Goal: Task Accomplishment & Management: Complete application form

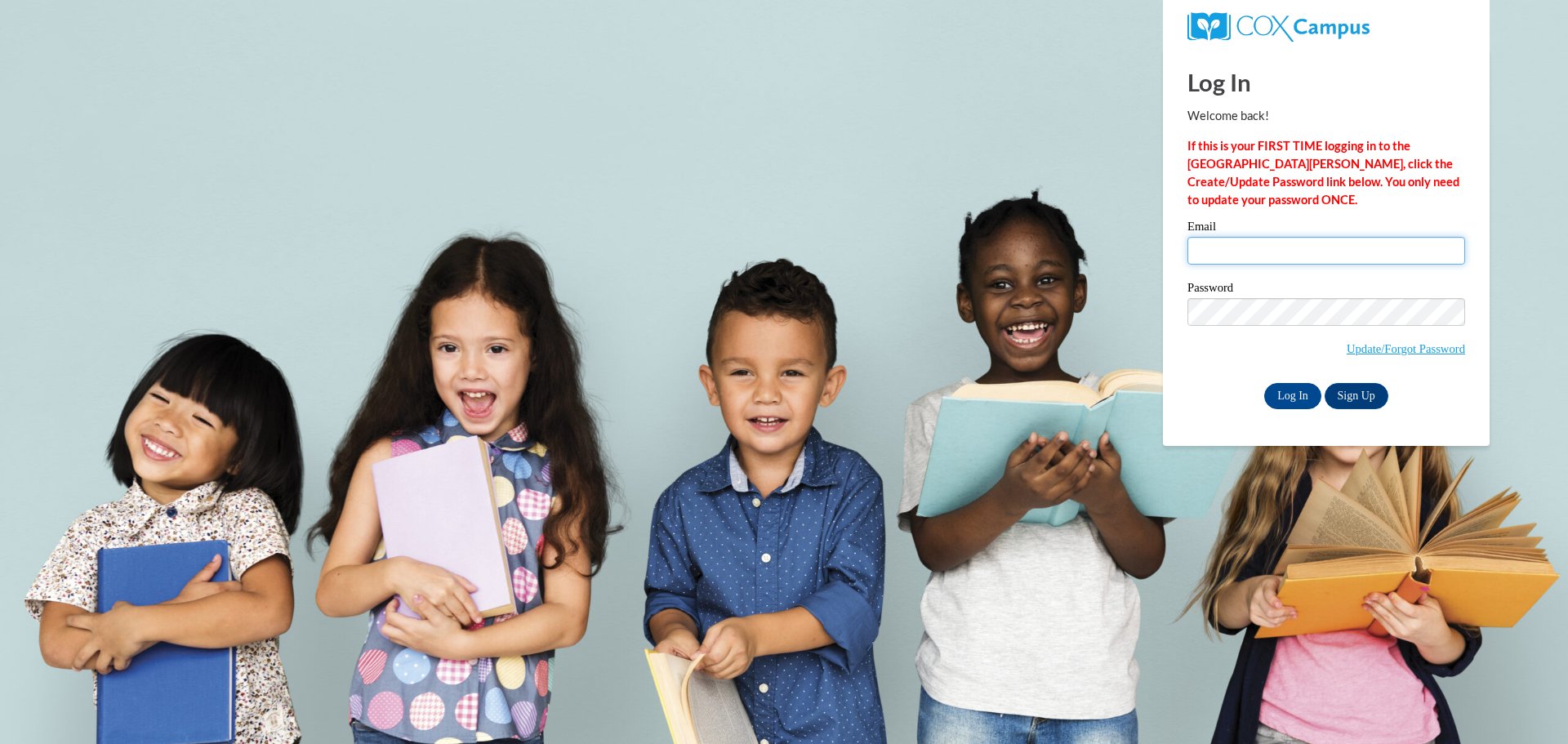
click at [1277, 260] on input "Email" at bounding box center [1326, 251] width 277 height 28
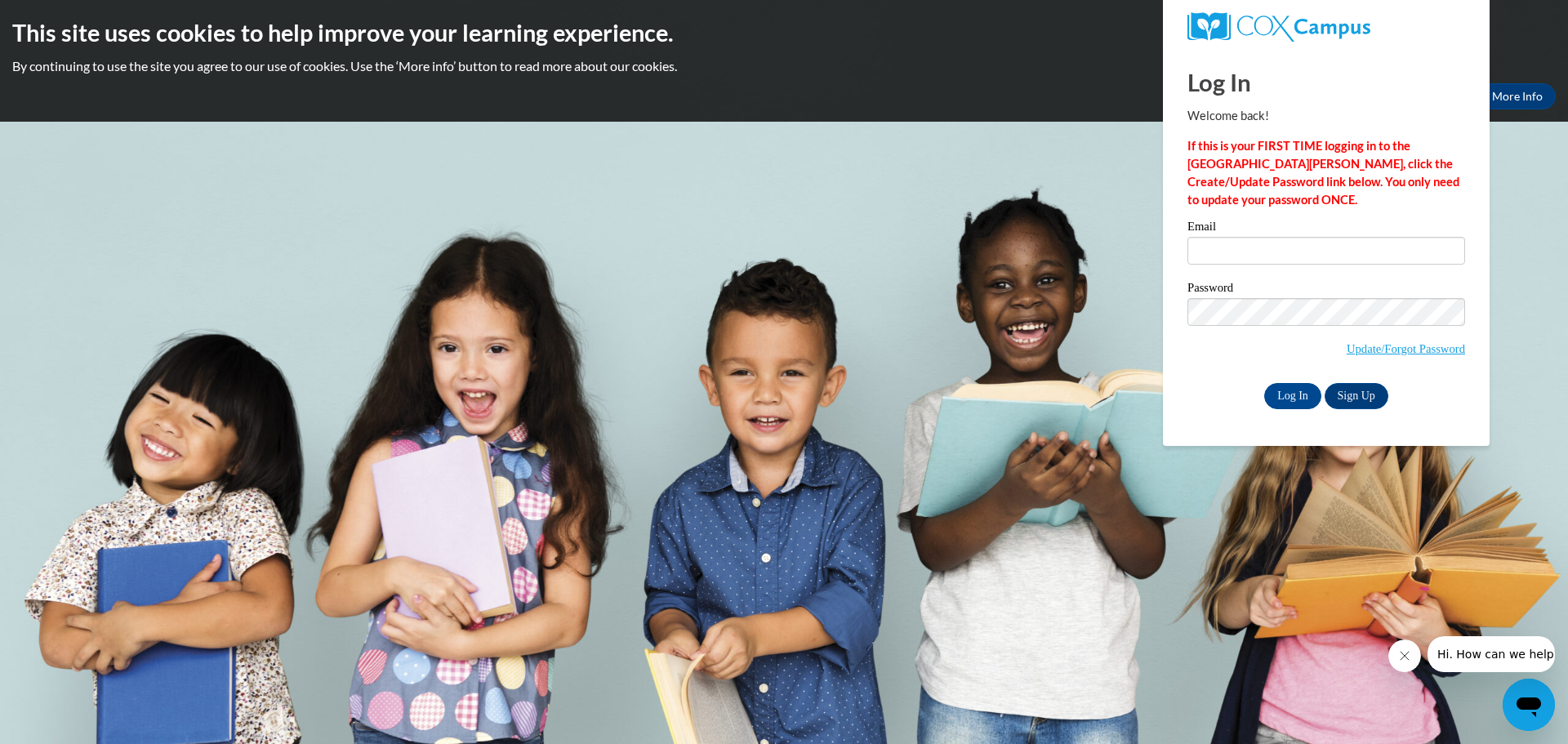
click at [1224, 362] on span "Update/Forgot Password" at bounding box center [1326, 332] width 277 height 68
click at [1377, 348] on link "Update/Forgot Password" at bounding box center [1406, 348] width 118 height 13
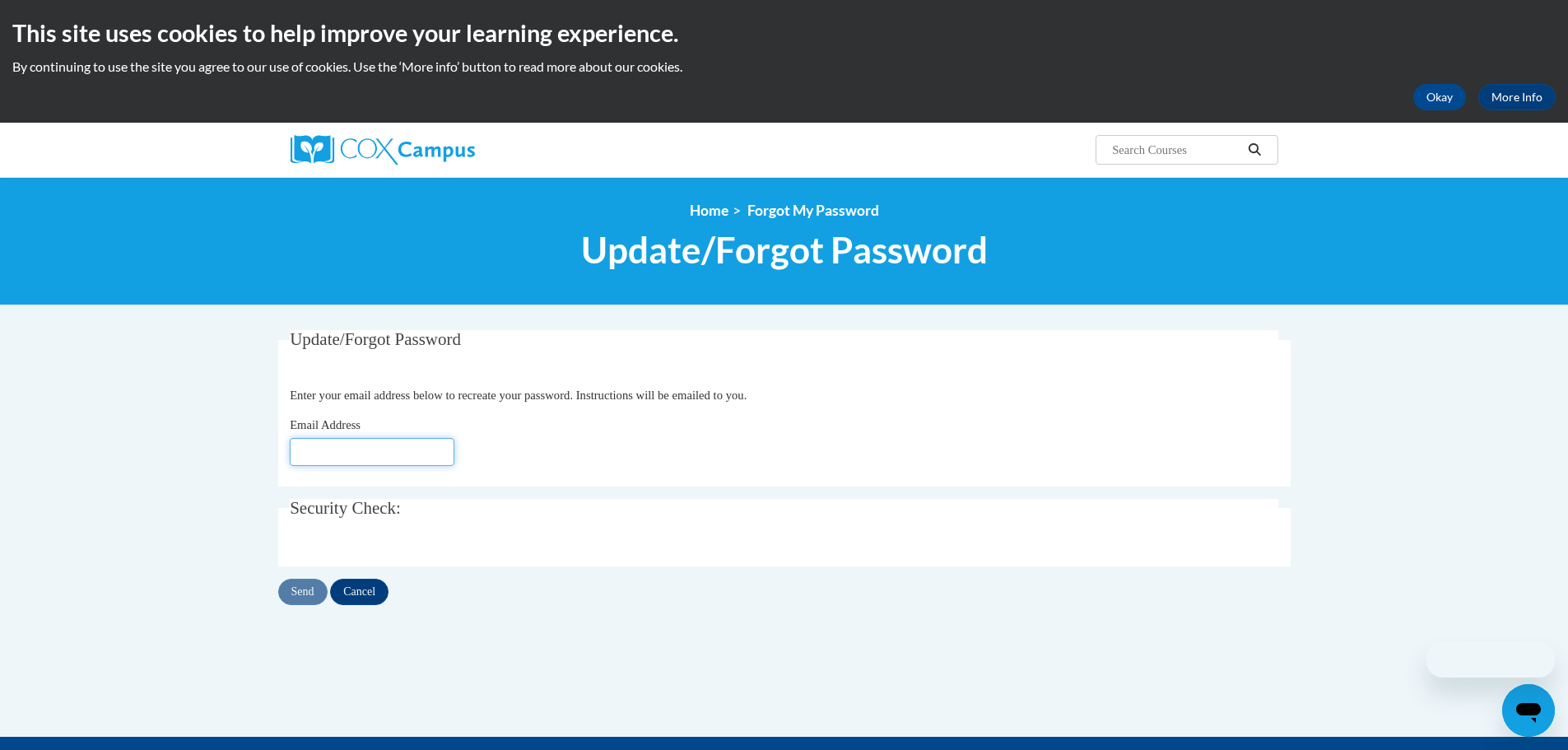
click at [362, 449] on input "Email Address" at bounding box center [372, 451] width 164 height 28
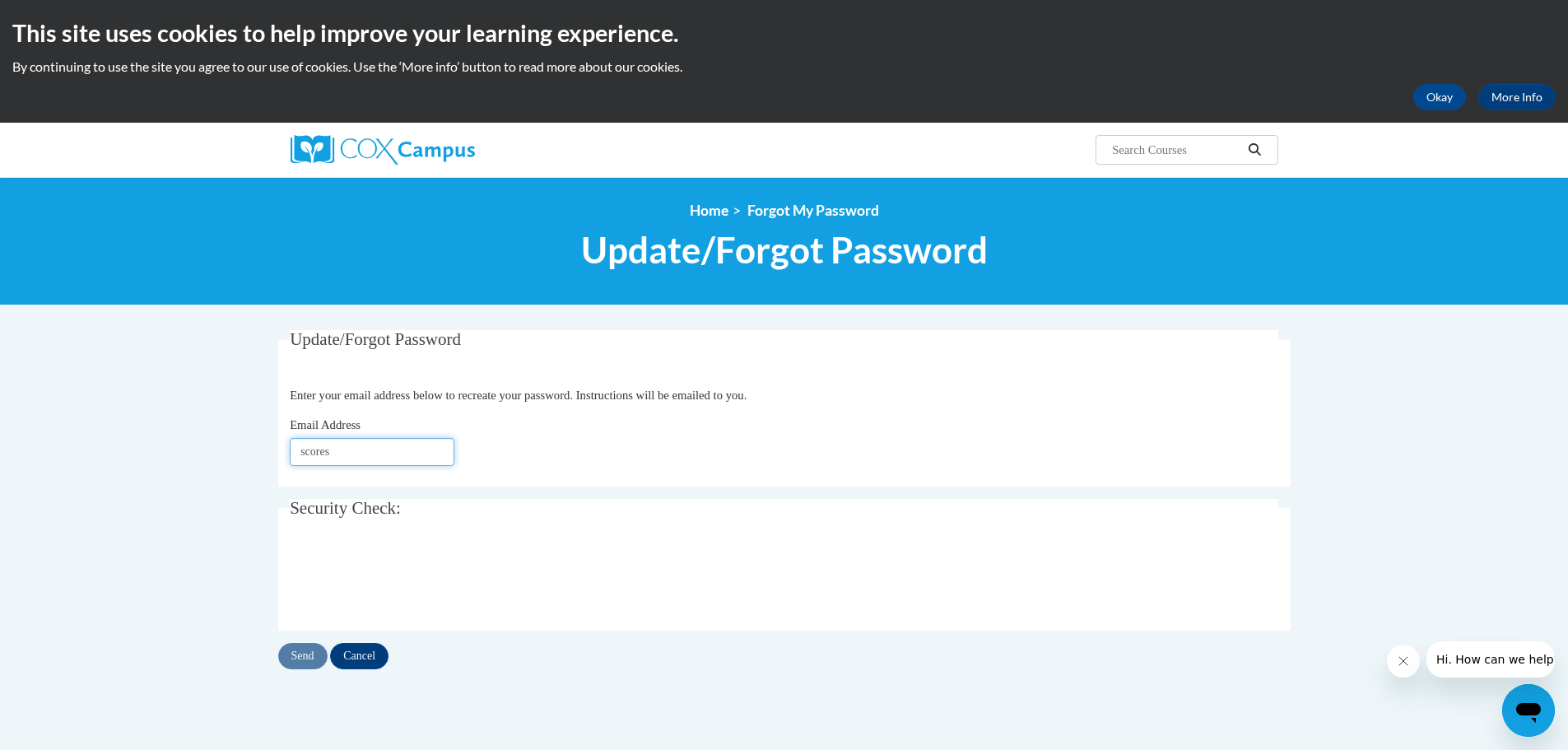
type input "scores@prescott.k12.wi.us"
click at [303, 653] on input "Send" at bounding box center [302, 656] width 50 height 26
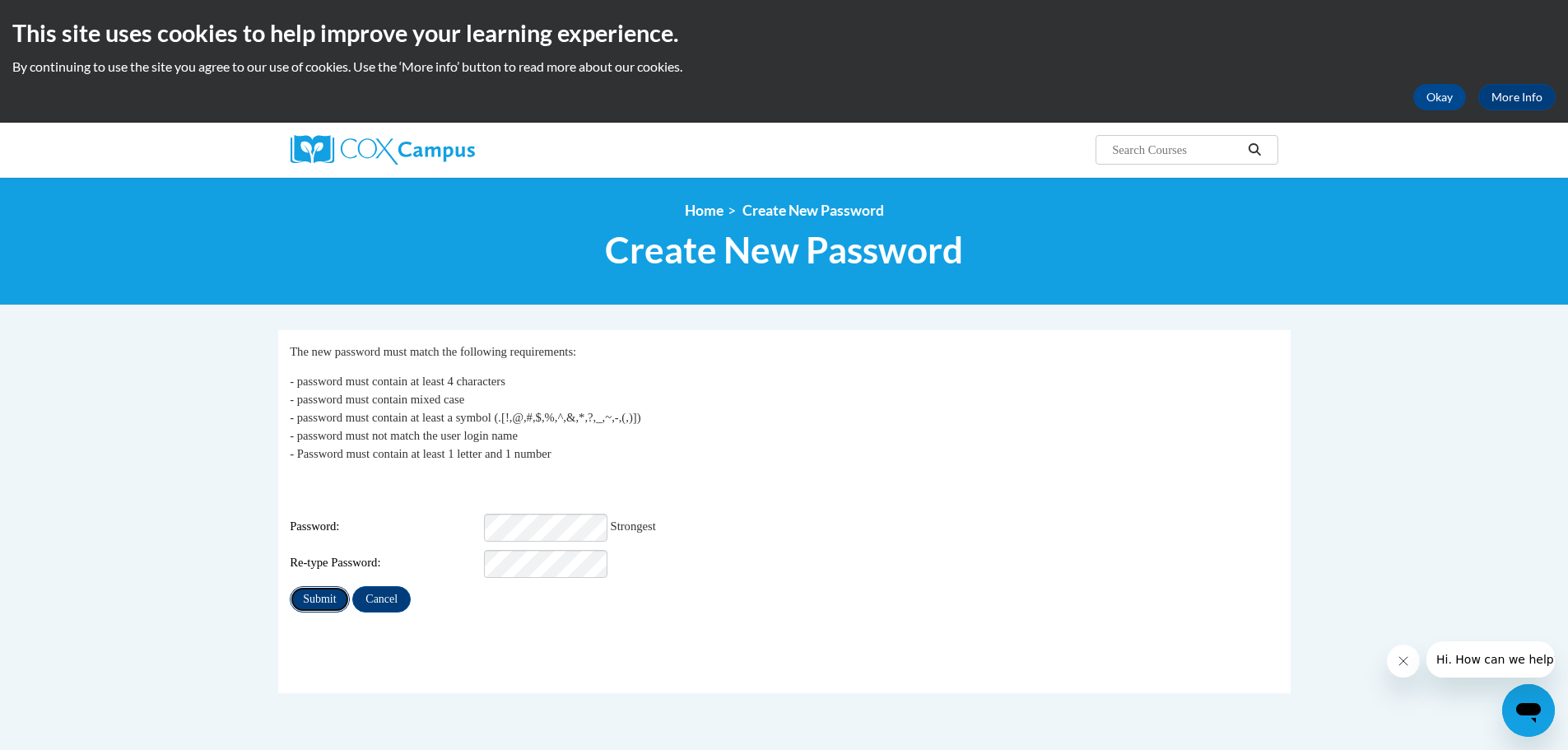
click at [321, 587] on input "Submit" at bounding box center [319, 599] width 60 height 26
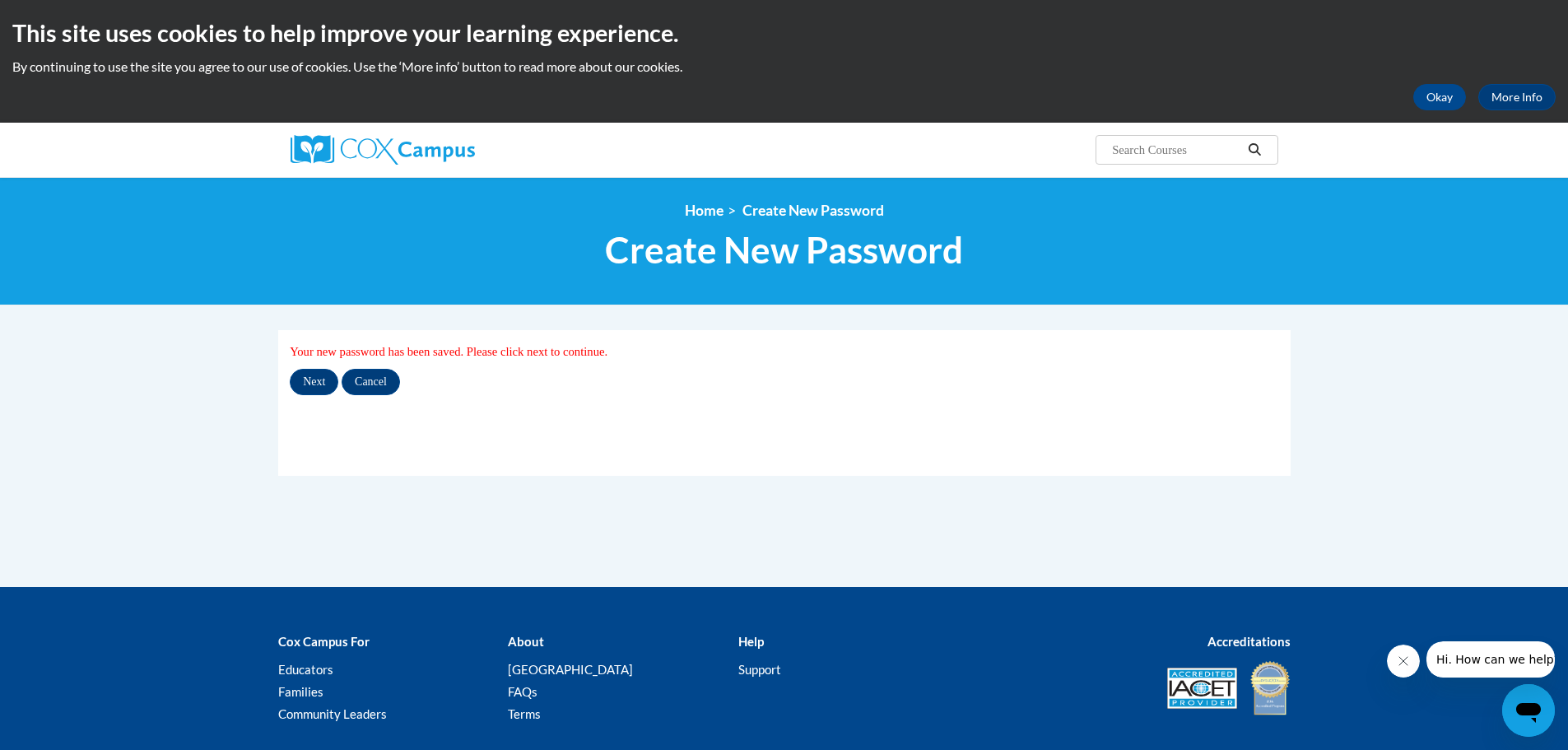
click at [290, 372] on div "Next Cancel" at bounding box center [784, 382] width 989 height 26
click at [307, 381] on input "Next" at bounding box center [314, 382] width 49 height 26
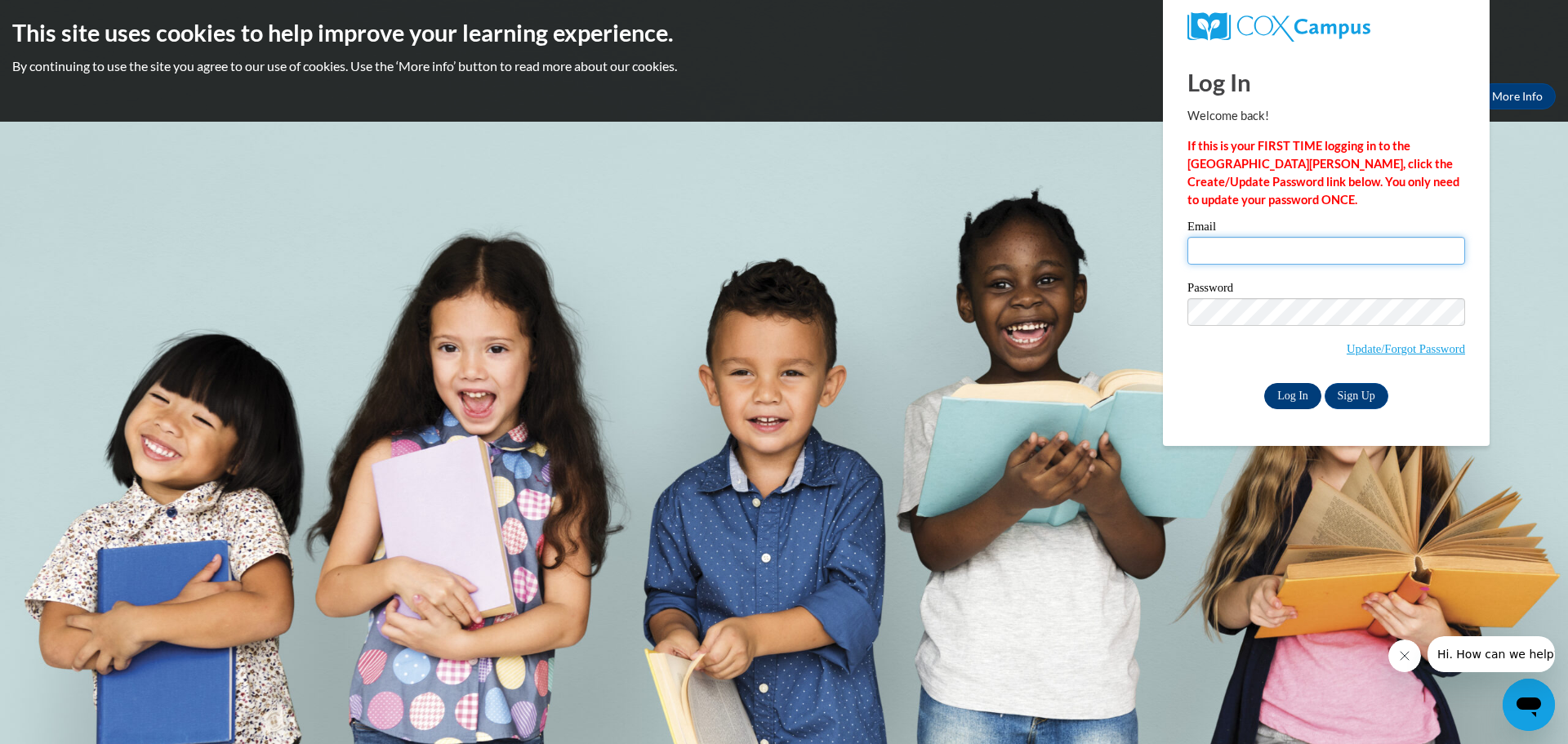
type input "scores@prescott.k12.wi.us"
click at [1278, 388] on input "Log In" at bounding box center [1293, 396] width 57 height 26
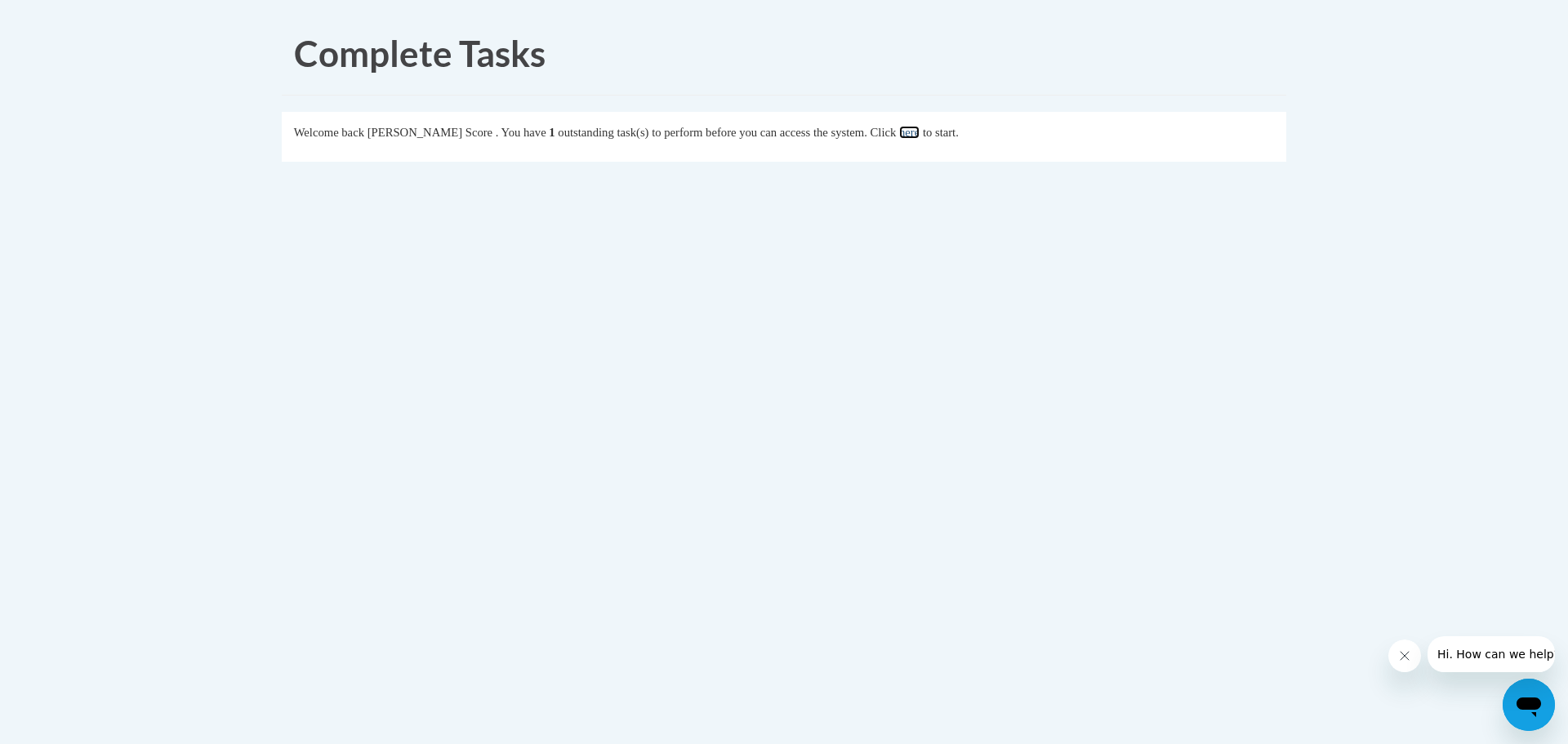
click at [905, 135] on link "here" at bounding box center [909, 133] width 21 height 13
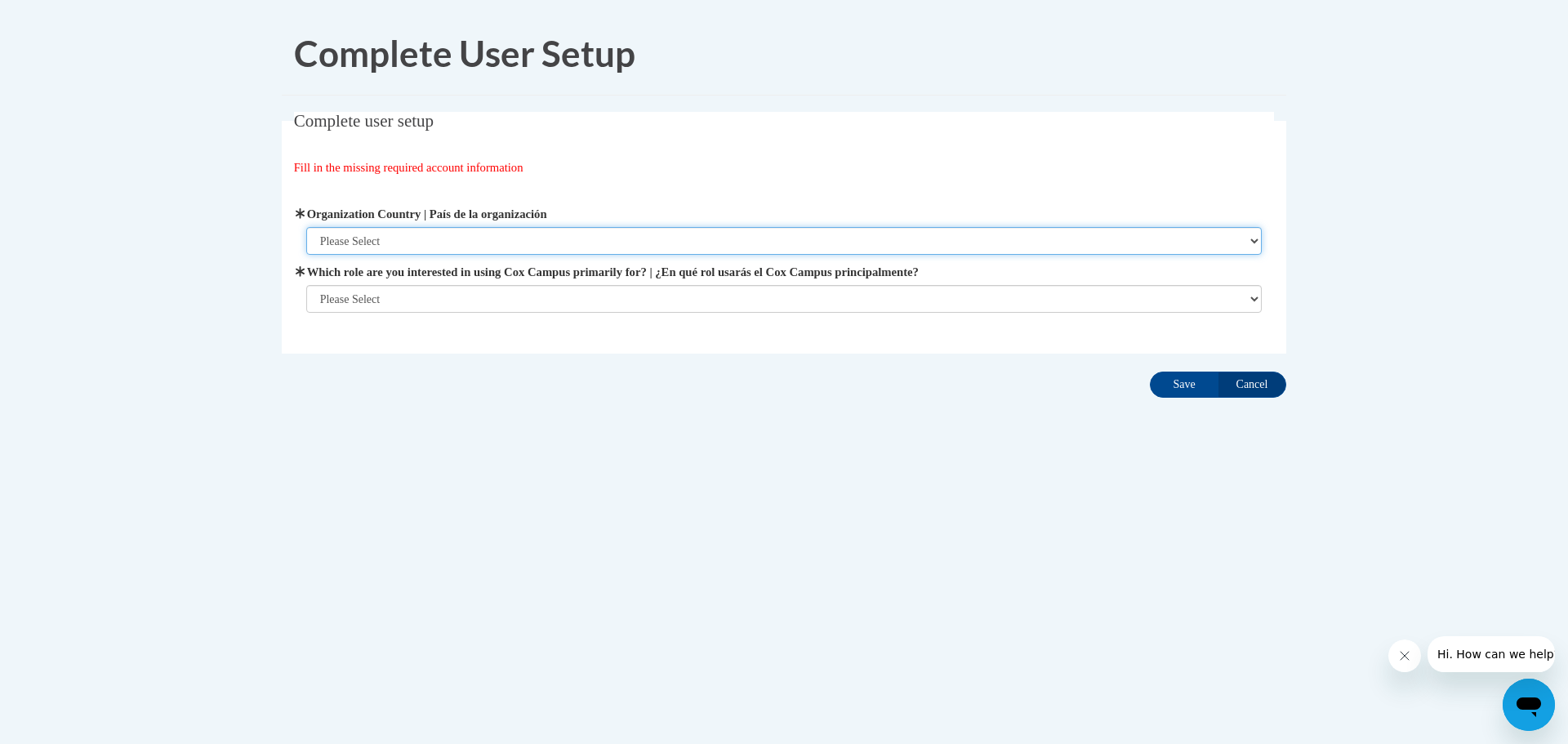
click at [556, 236] on select "Please Select [GEOGRAPHIC_DATA] | [GEOGRAPHIC_DATA] Outside of [GEOGRAPHIC_DATA…" at bounding box center [784, 241] width 957 height 28
select select "ad49bcad-a171-4b2e-b99c-48b446064914"
click at [306, 227] on select "Please Select [GEOGRAPHIC_DATA] | [GEOGRAPHIC_DATA] Outside of [GEOGRAPHIC_DATA…" at bounding box center [784, 241] width 957 height 28
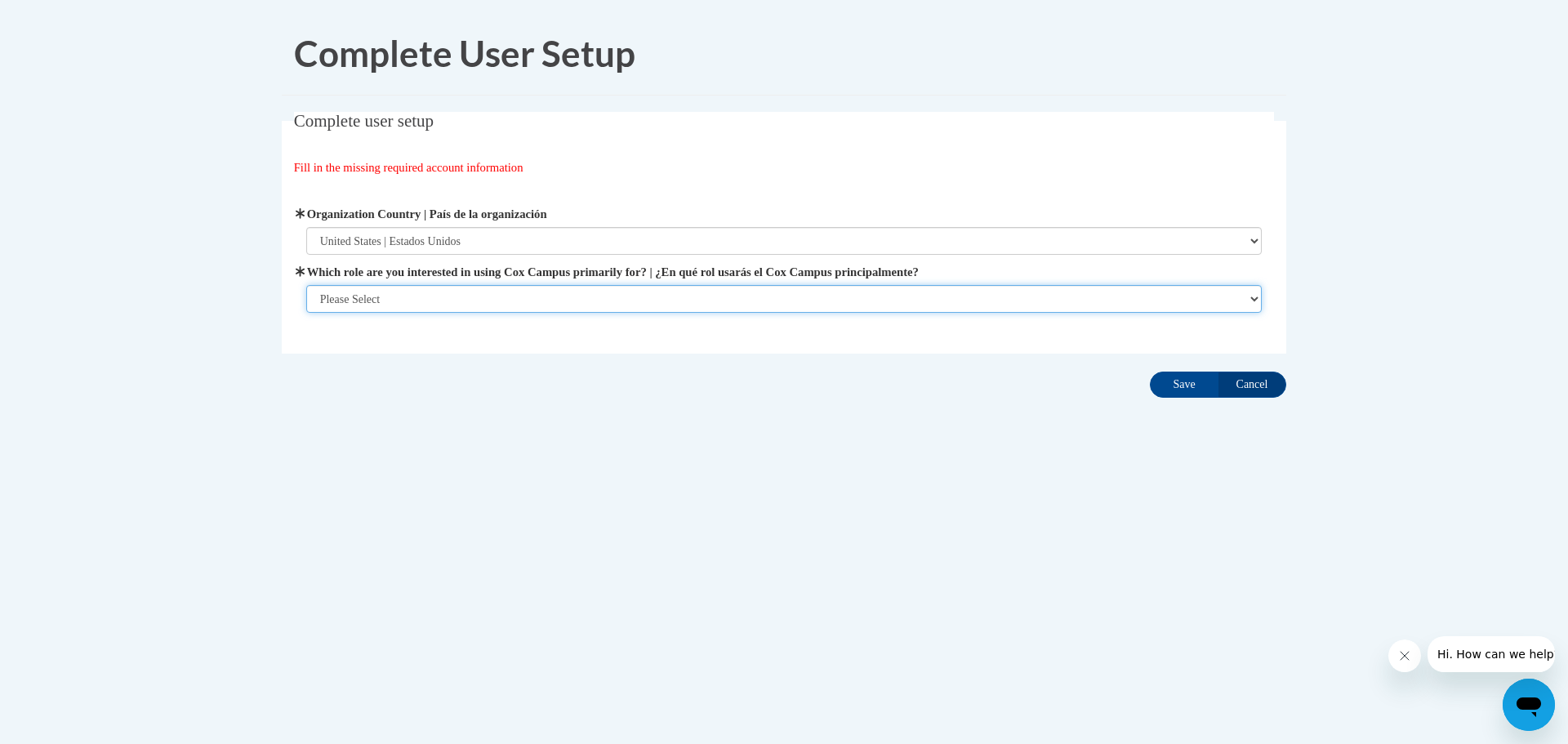
click at [505, 295] on select "Please Select College/University | Colegio/Universidad Community/Nonprofit Part…" at bounding box center [784, 298] width 957 height 28
select select "fbf2d438-af2f-41f8-98f1-81c410e29de3"
click at [306, 312] on select "Please Select College/University | Colegio/Universidad Community/Nonprofit Part…" at bounding box center [784, 298] width 957 height 28
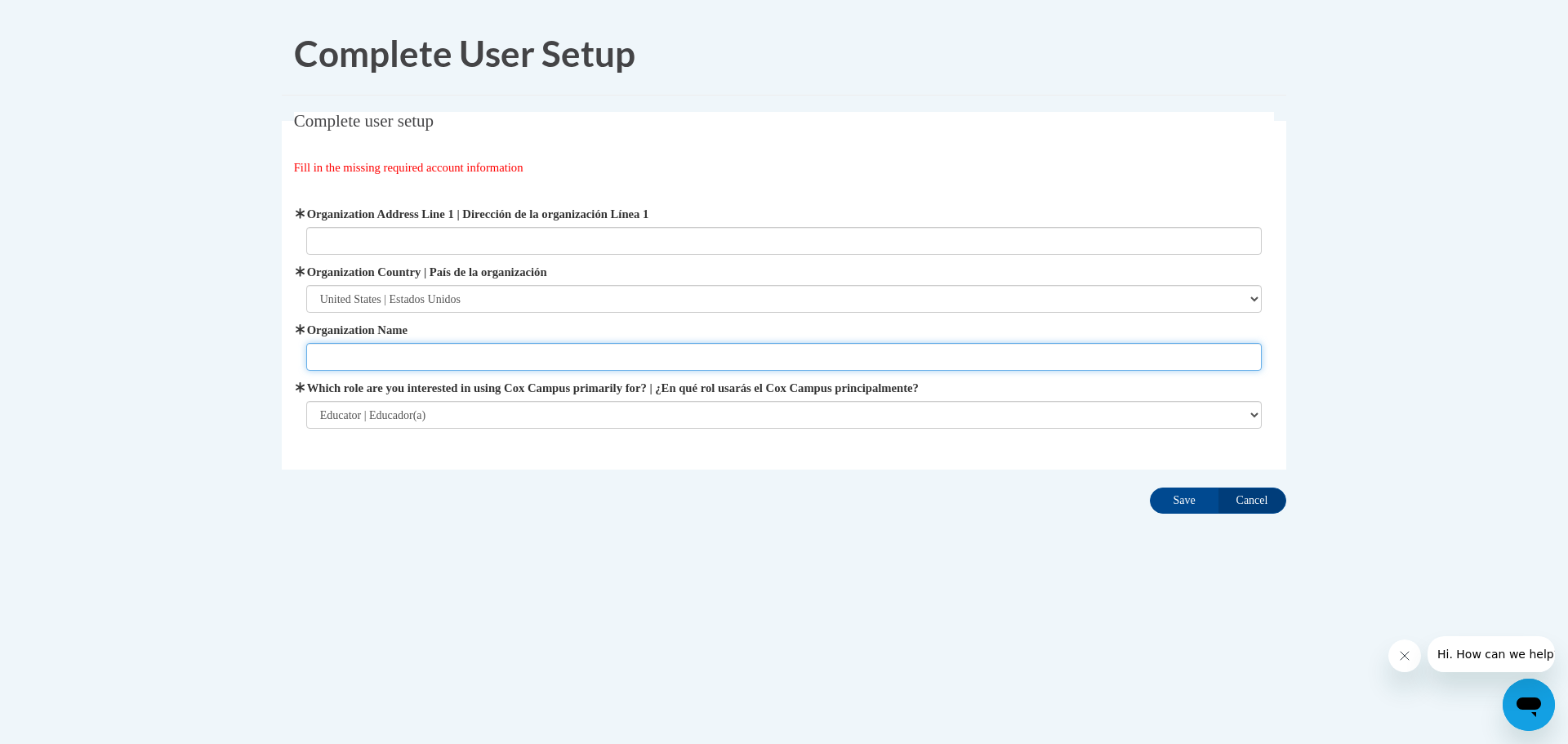
click at [453, 359] on input "Organization Name" at bounding box center [784, 356] width 957 height 28
type input "Prescott School District"
click at [490, 466] on fieldset "Complete user setup Fill in the missing required account information User Profi…" at bounding box center [784, 291] width 1004 height 358
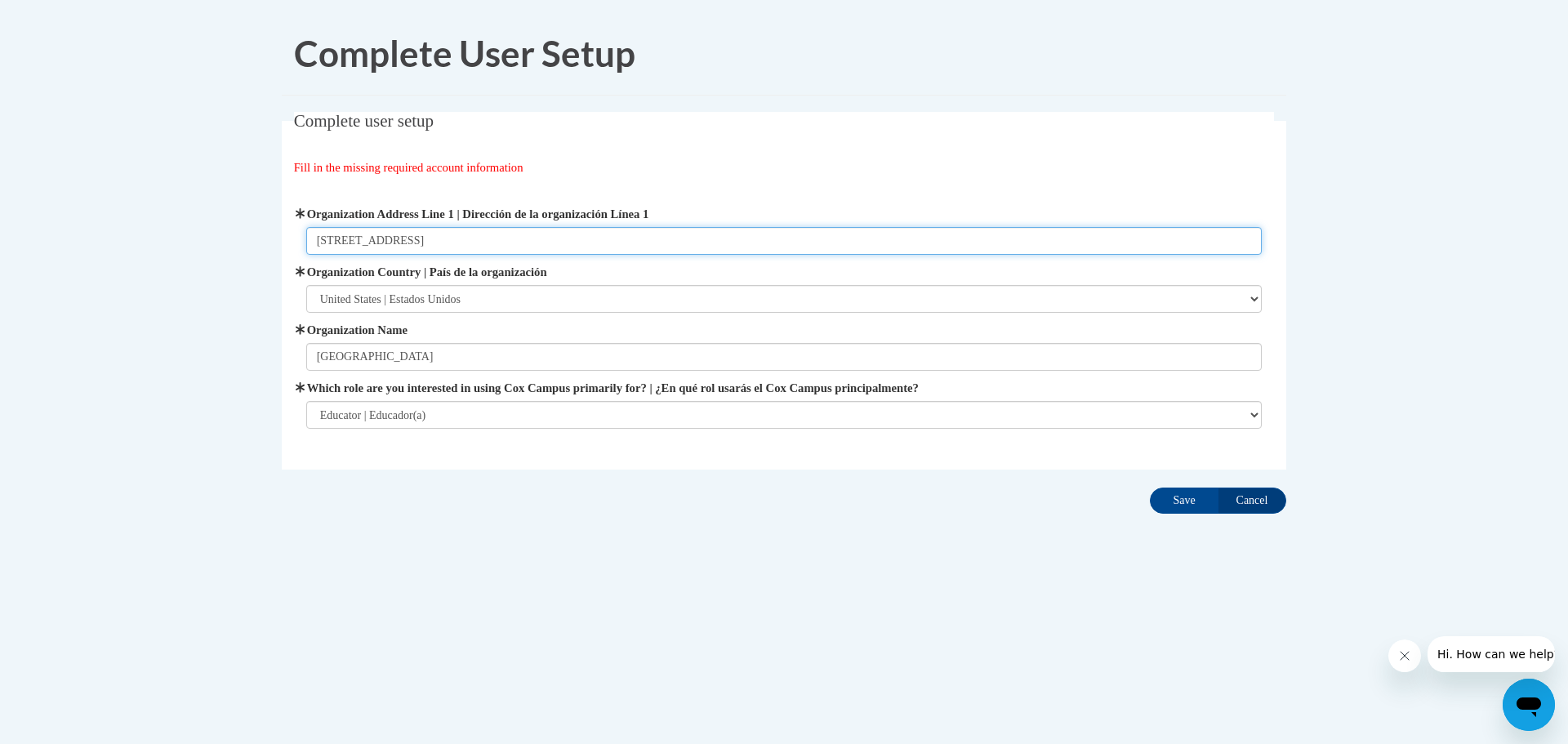
click at [552, 247] on input "125 Elm St. N" at bounding box center [784, 241] width 957 height 28
type input "125 Elm St. N, Prescott, WI 54021"
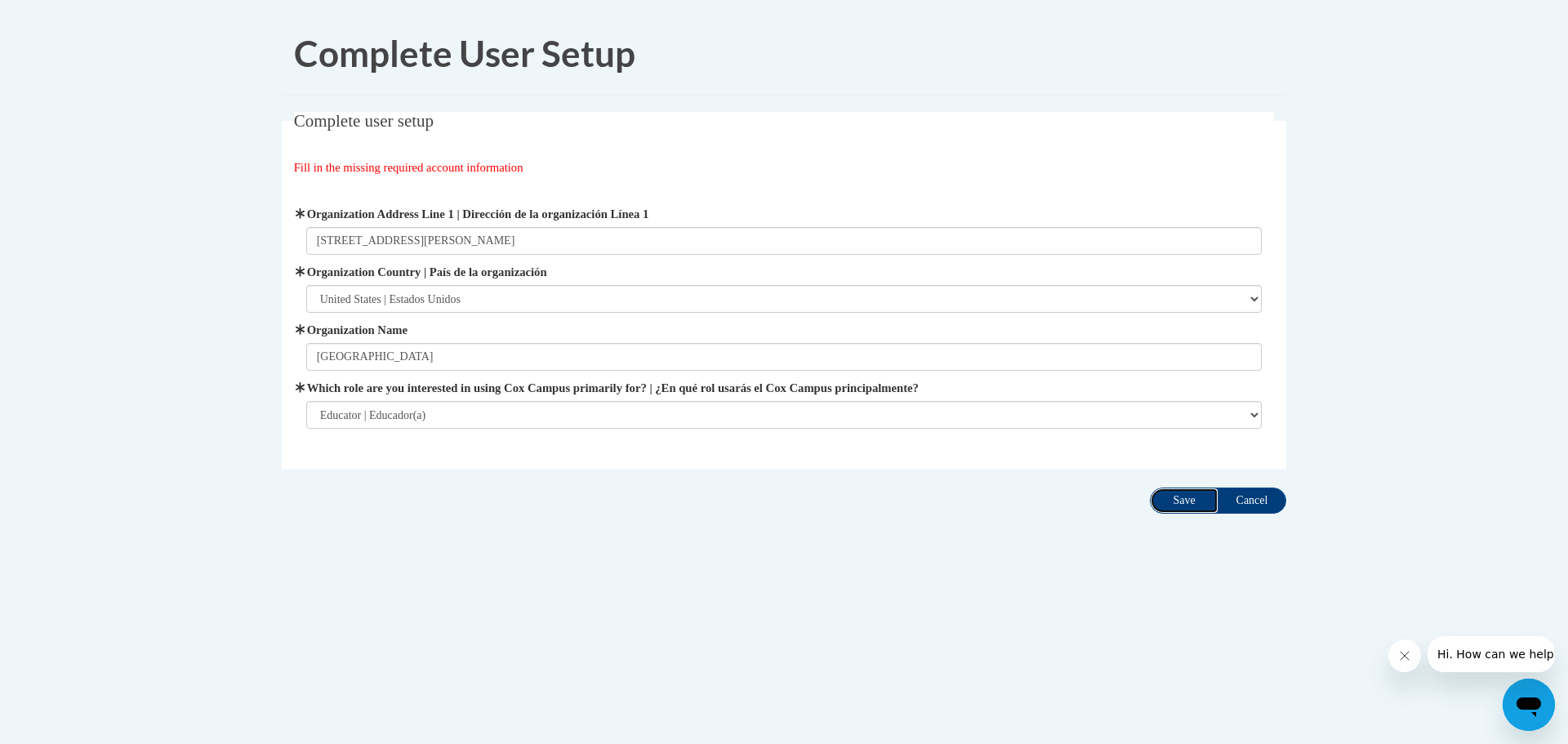
click at [1184, 495] on input "Save" at bounding box center [1184, 500] width 69 height 26
